Goal: Information Seeking & Learning: Check status

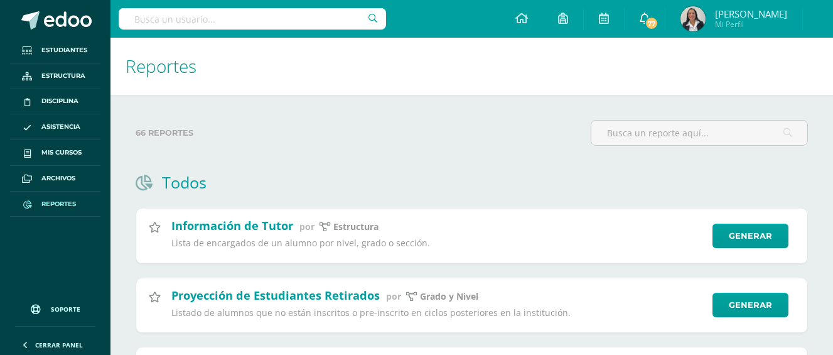
click at [650, 17] on icon at bounding box center [645, 18] width 10 height 11
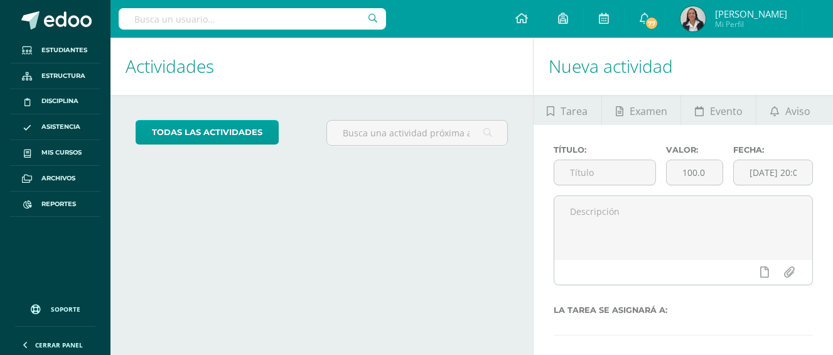
click at [650, 14] on icon at bounding box center [645, 18] width 10 height 11
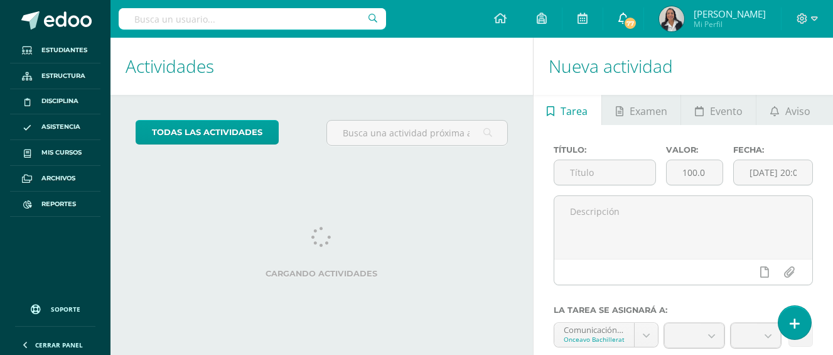
click at [659, 16] on link "Vilma Guisela Mi Perfil" at bounding box center [712, 19] width 137 height 38
click at [629, 16] on icon at bounding box center [624, 18] width 10 height 11
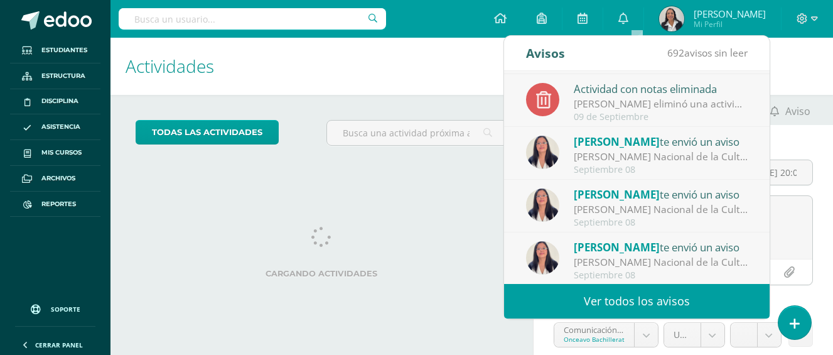
scroll to position [209, 0]
click at [680, 305] on link "Ver todos los avisos" at bounding box center [637, 301] width 266 height 35
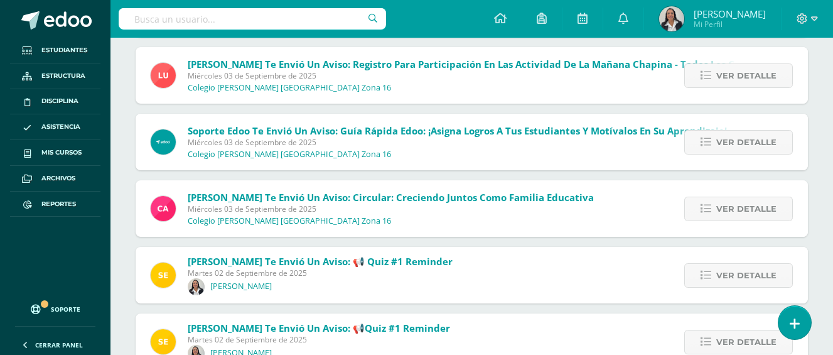
scroll to position [948, 0]
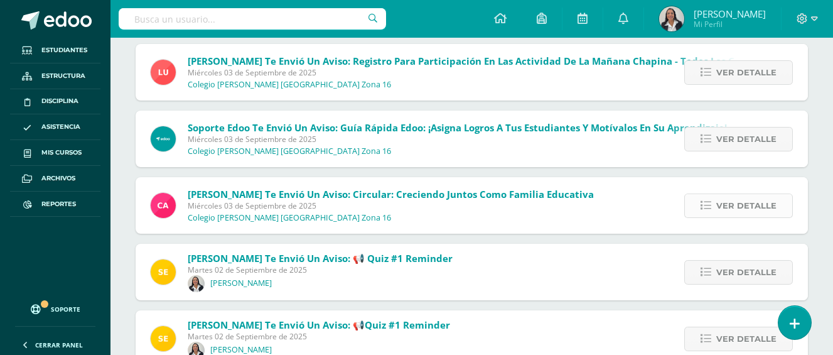
click at [724, 203] on span "Ver detalle" at bounding box center [747, 205] width 60 height 23
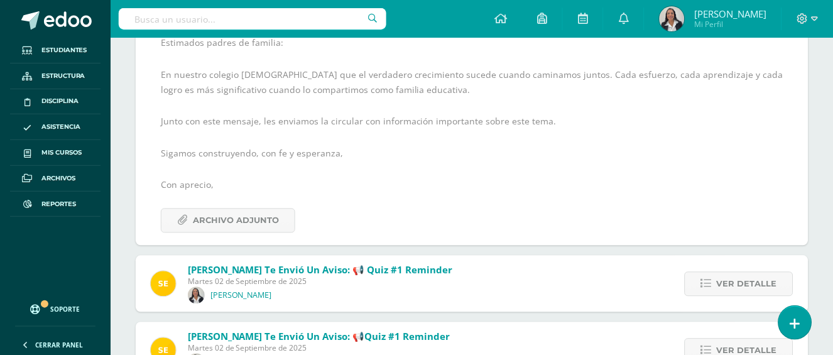
scroll to position [1164, 0]
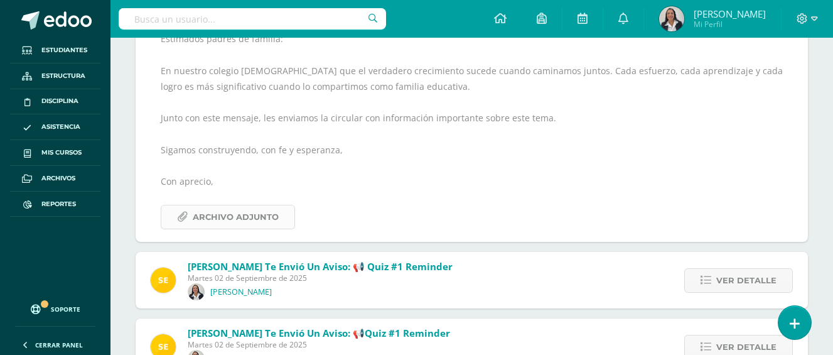
click at [241, 217] on span "Archivo Adjunto" at bounding box center [236, 216] width 86 height 23
